Goal: Task Accomplishment & Management: Use online tool/utility

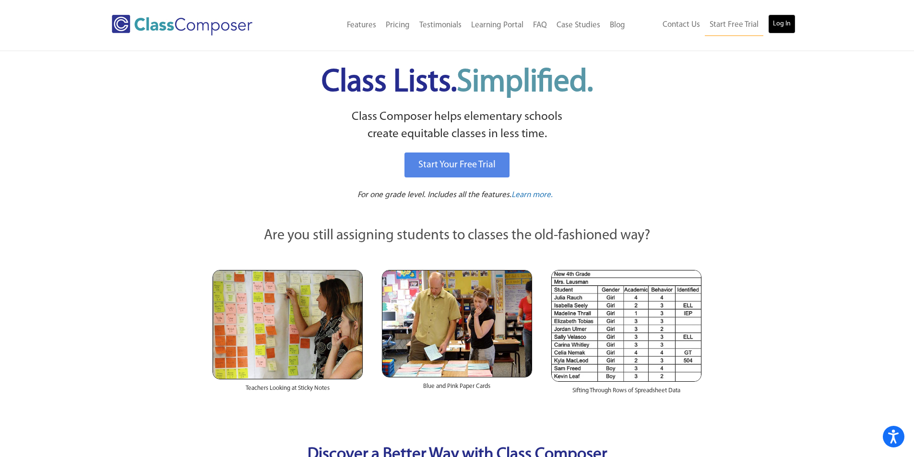
click at [780, 32] on link "Log In" at bounding box center [781, 23] width 27 height 19
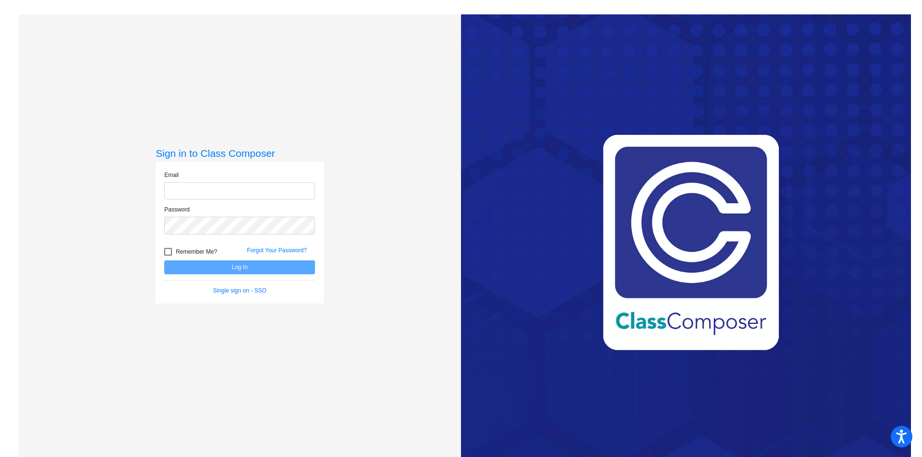
type input "[EMAIL_ADDRESS][DOMAIN_NAME]"
drag, startPoint x: 231, startPoint y: 268, endPoint x: 366, endPoint y: 166, distance: 169.2
click at [231, 268] on button "Log In" at bounding box center [239, 268] width 151 height 14
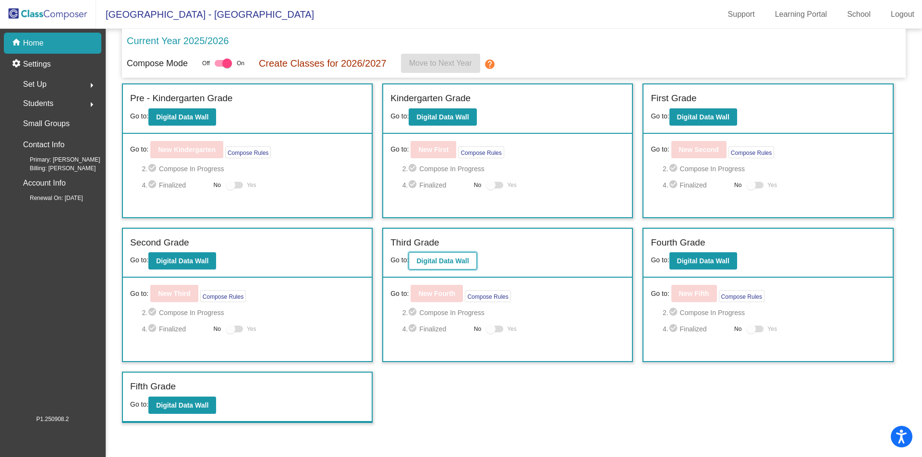
click at [436, 263] on b "Digital Data Wall" at bounding box center [442, 261] width 52 height 8
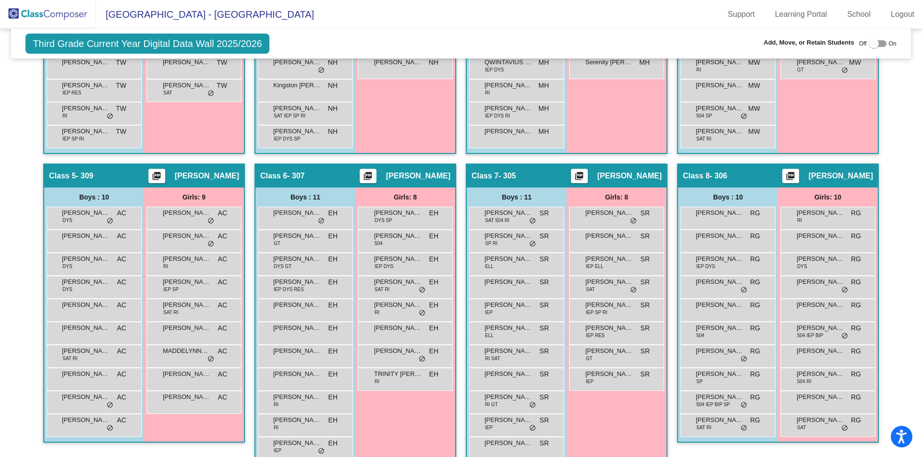
scroll to position [480, 0]
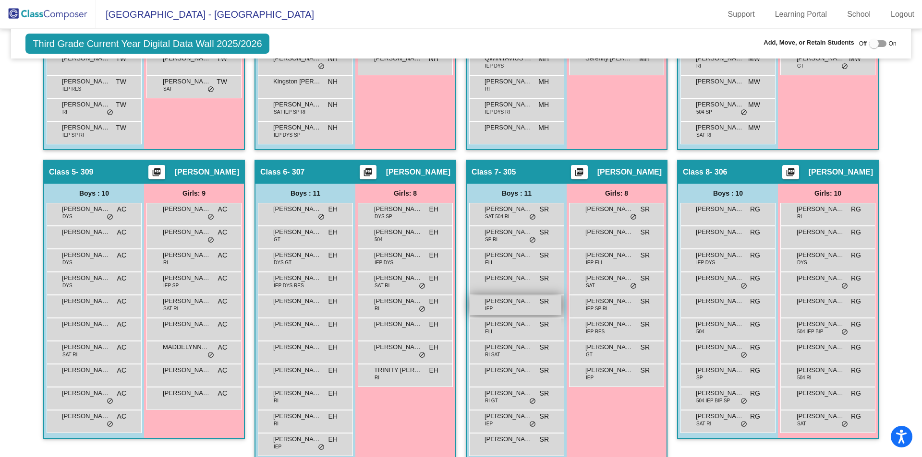
click at [514, 312] on div "[PERSON_NAME] IEP SR lock do_not_disturb_alt" at bounding box center [515, 306] width 92 height 20
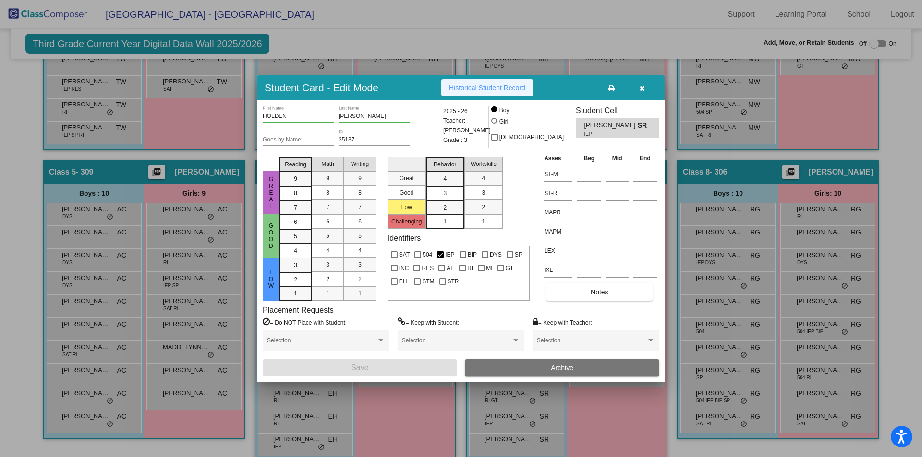
click at [481, 84] on span "Historical Student Record" at bounding box center [487, 88] width 76 height 8
drag, startPoint x: 639, startPoint y: 87, endPoint x: 621, endPoint y: 96, distance: 21.0
click at [637, 89] on button "button" at bounding box center [641, 87] width 31 height 17
